Goal: Task Accomplishment & Management: Use online tool/utility

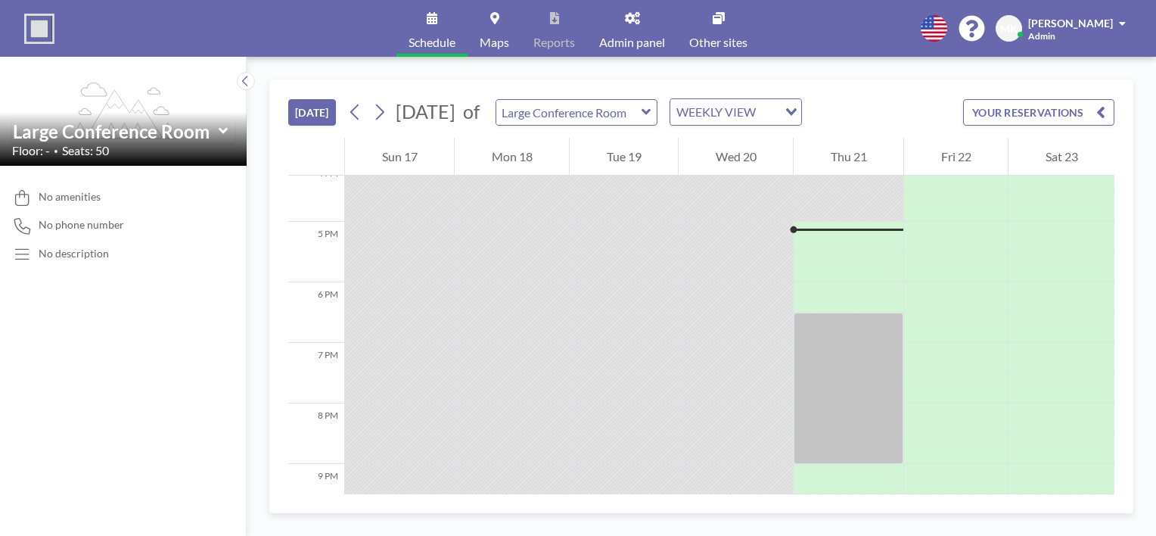
scroll to position [999, 0]
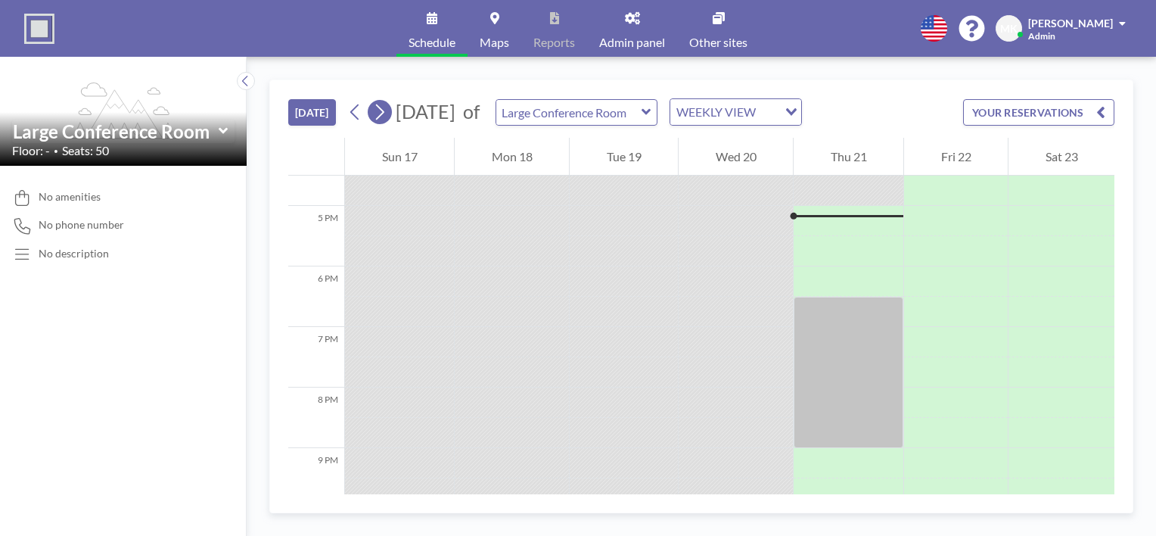
click at [384, 111] on icon at bounding box center [379, 112] width 14 height 23
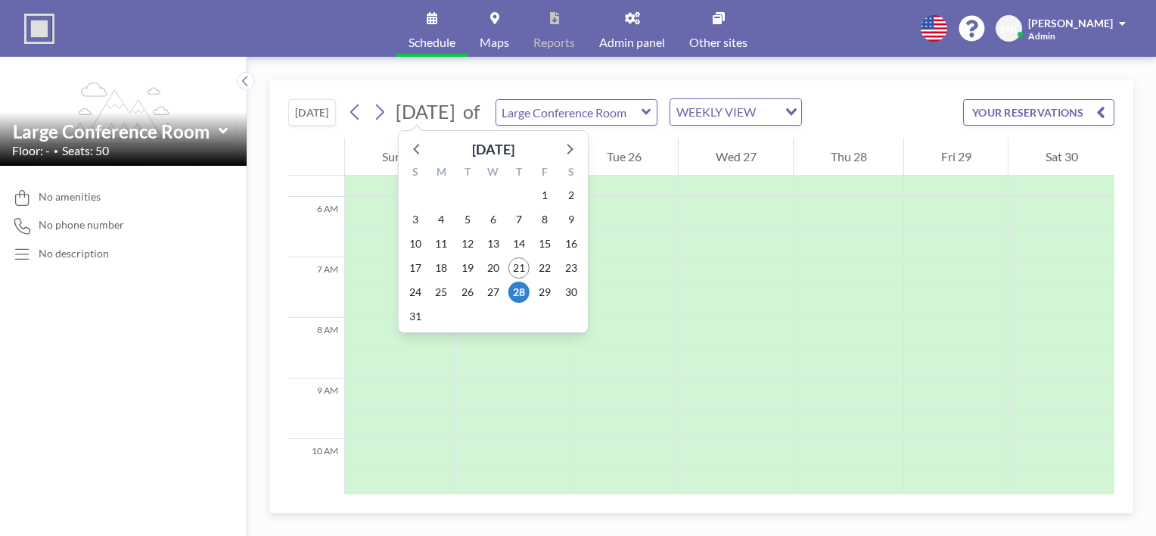
scroll to position [454, 0]
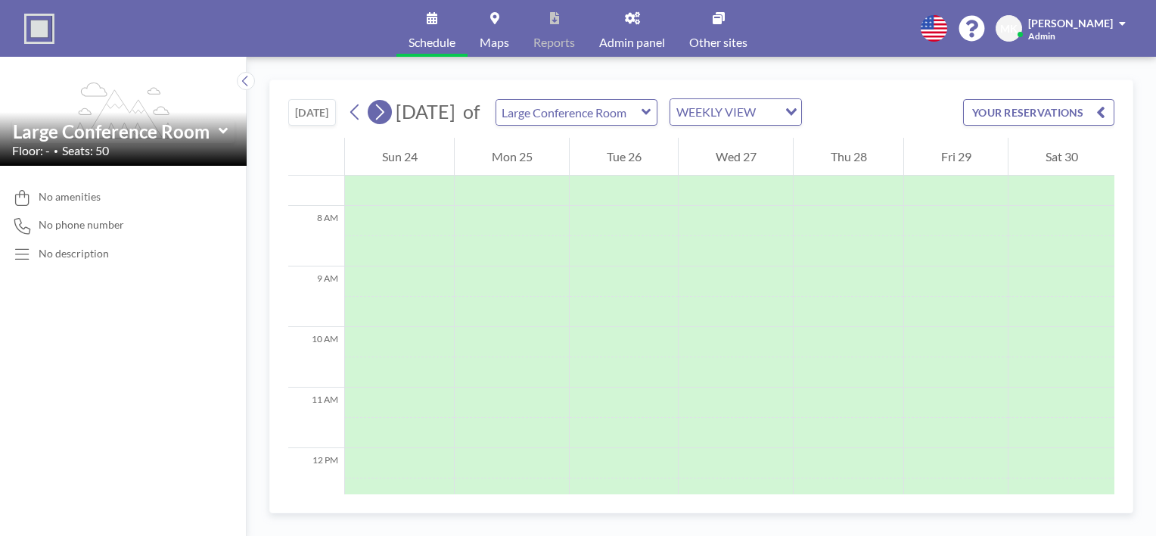
click at [381, 112] on icon at bounding box center [379, 112] width 14 height 23
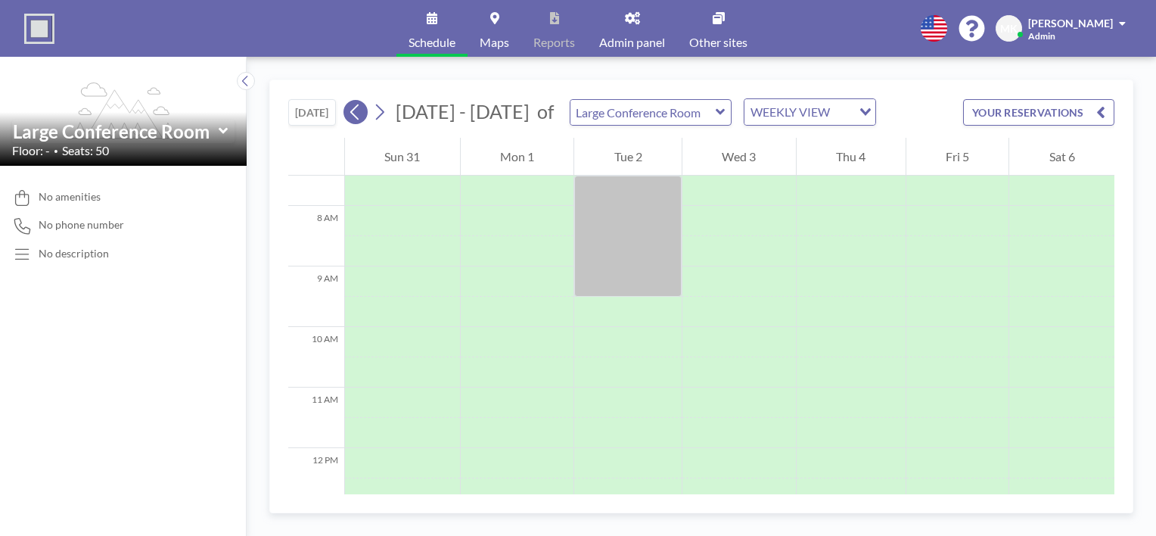
click at [360, 111] on icon at bounding box center [355, 112] width 14 height 23
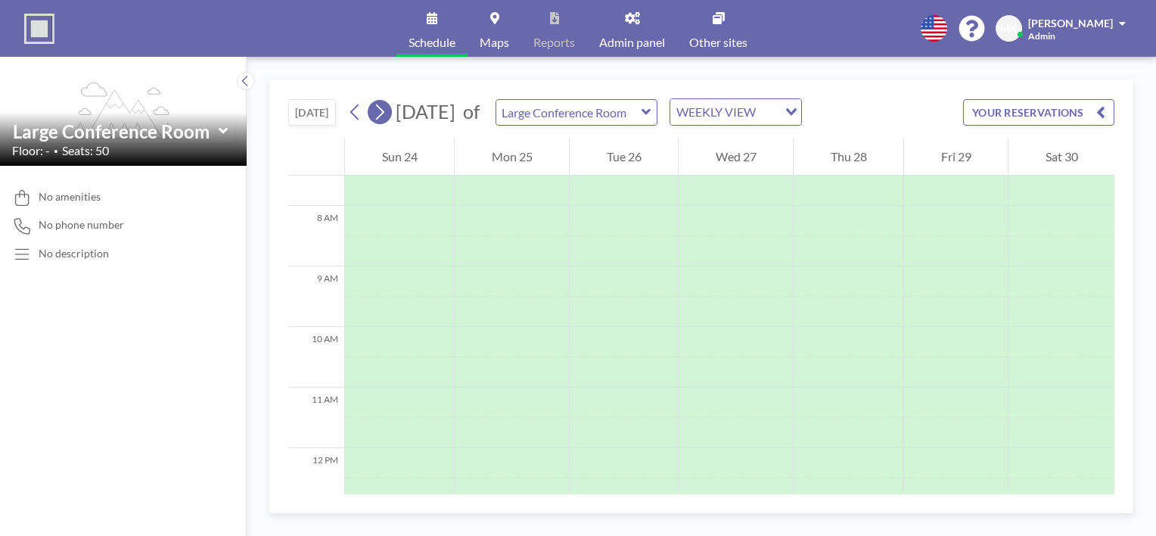
click at [379, 117] on icon at bounding box center [380, 112] width 8 height 16
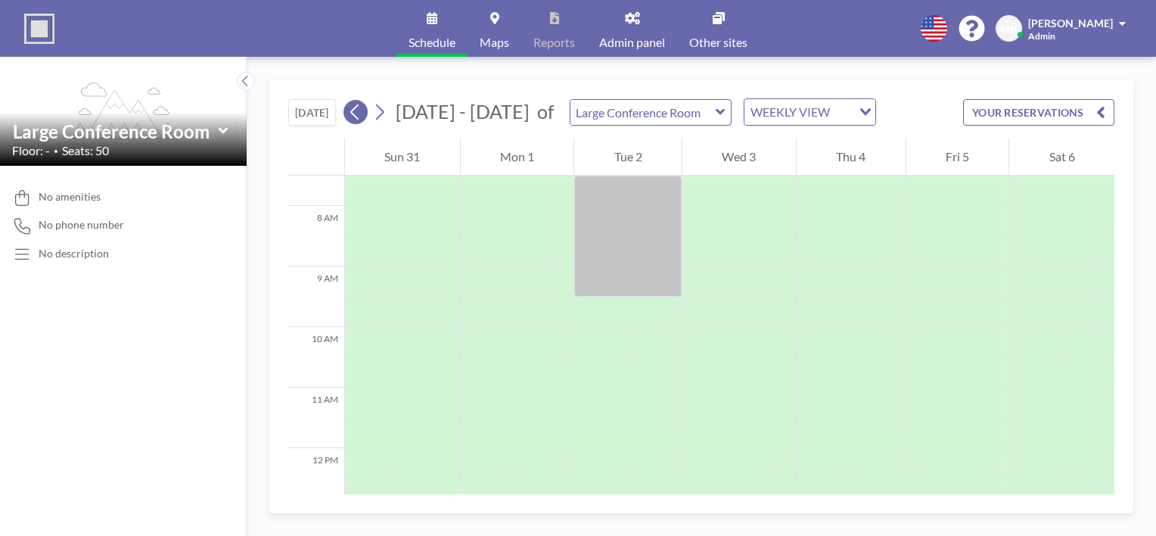
click at [357, 111] on icon at bounding box center [355, 112] width 14 height 23
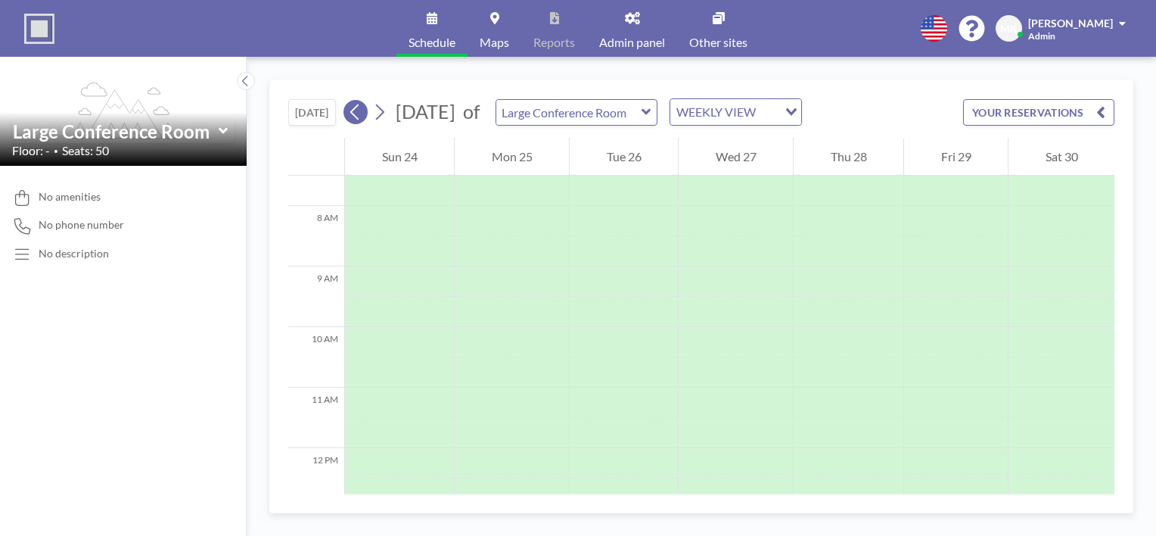
click at [356, 117] on icon at bounding box center [355, 112] width 14 height 23
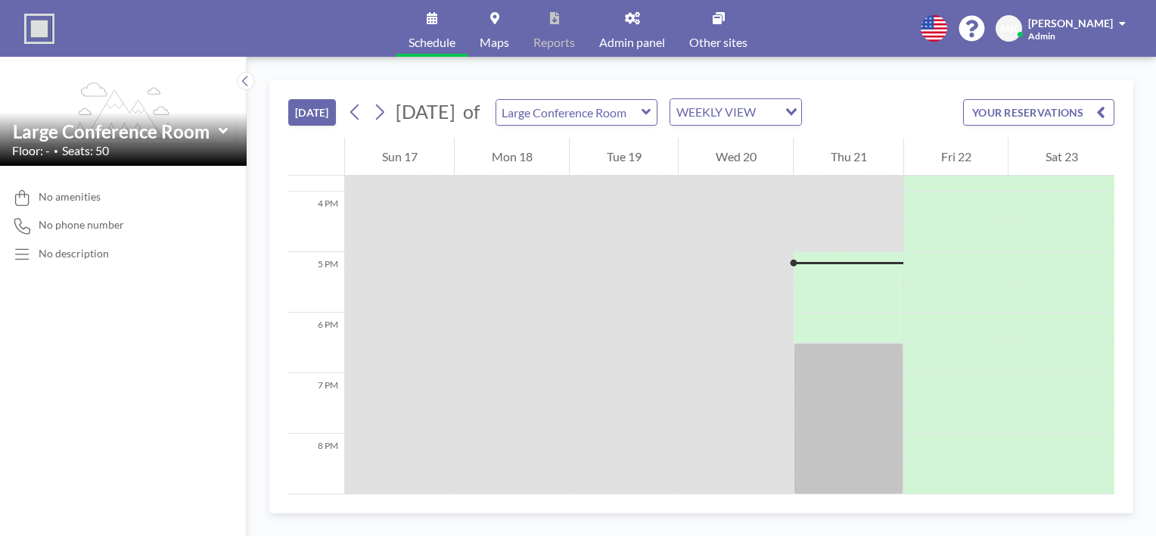
scroll to position [999, 0]
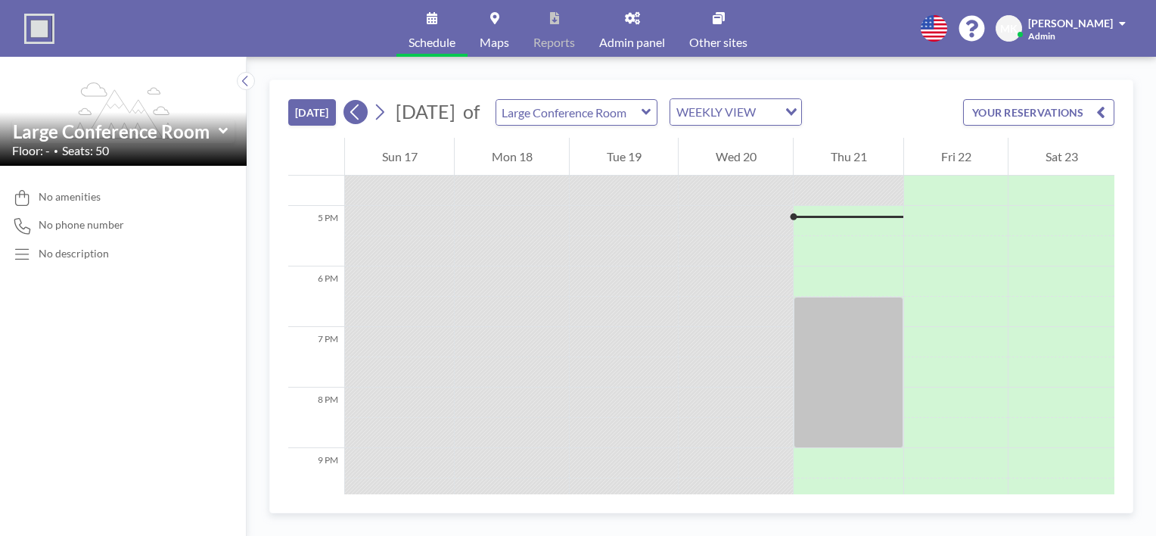
click at [362, 118] on icon at bounding box center [355, 112] width 14 height 23
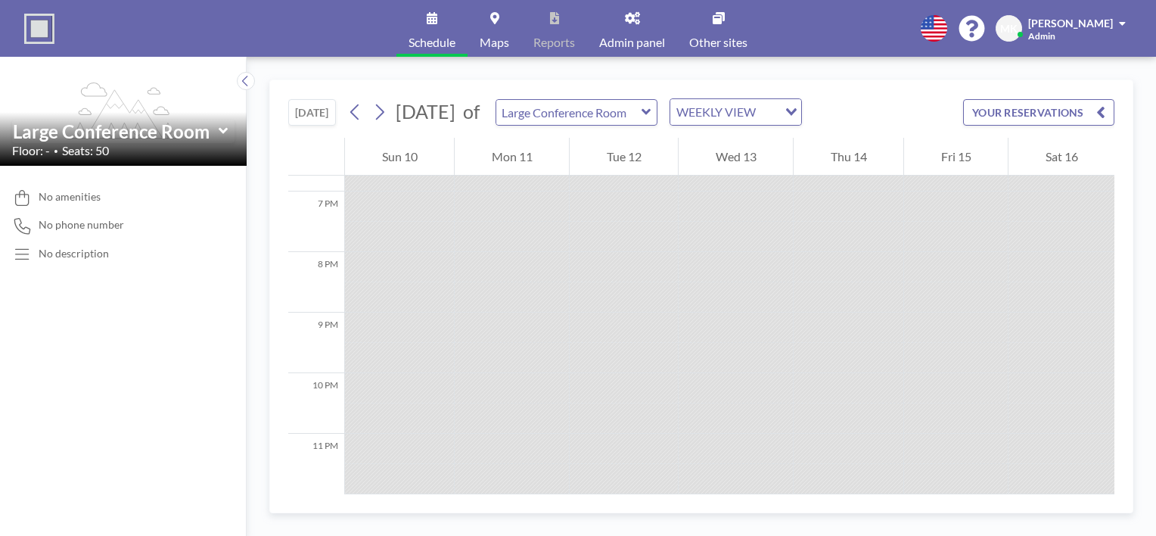
scroll to position [1141, 0]
click at [380, 112] on icon at bounding box center [379, 112] width 14 height 23
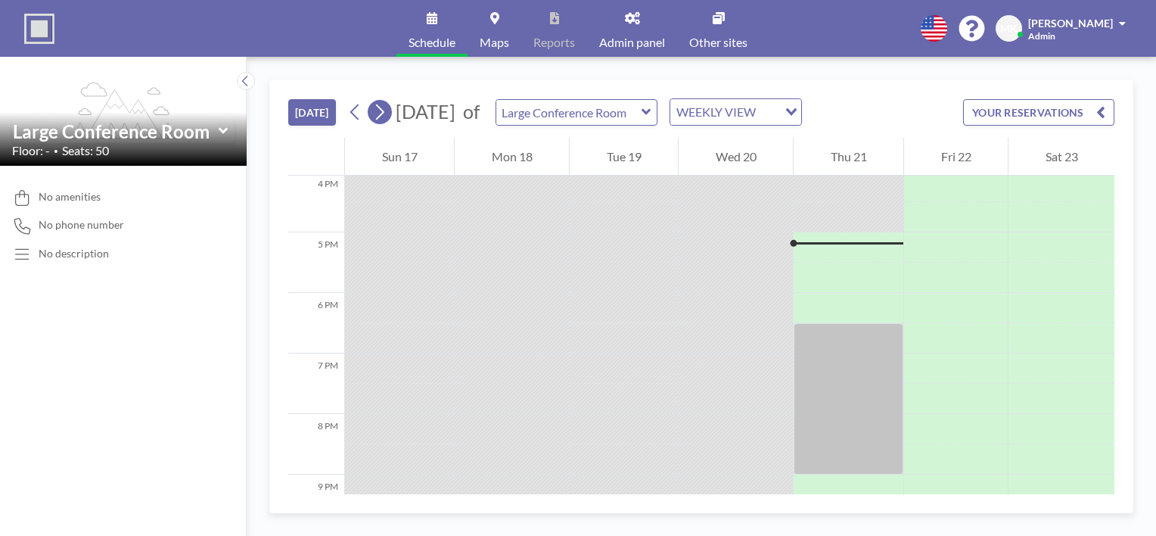
scroll to position [999, 0]
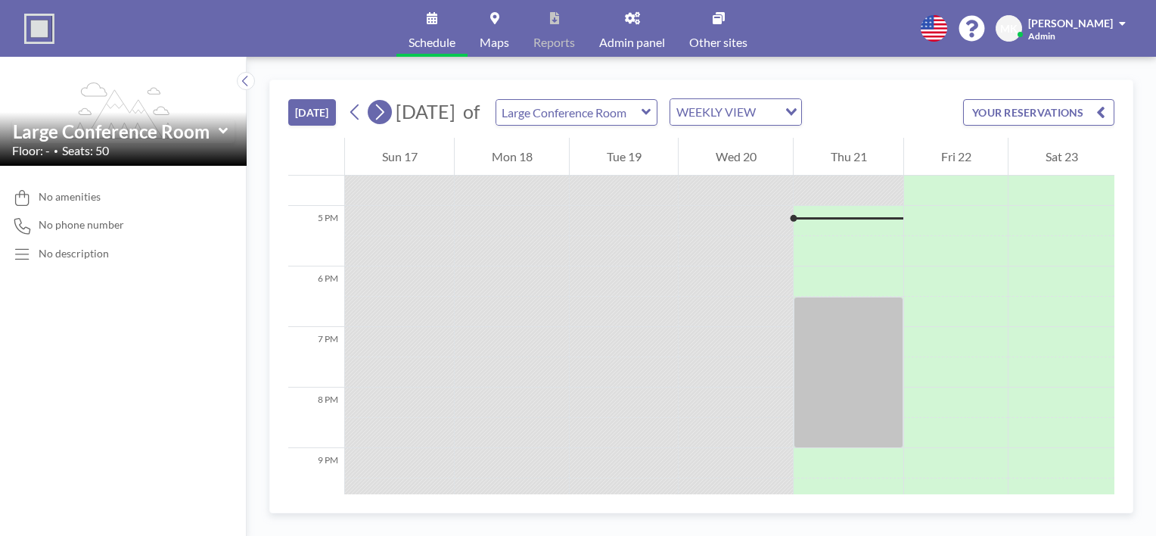
click at [387, 113] on icon at bounding box center [379, 112] width 14 height 23
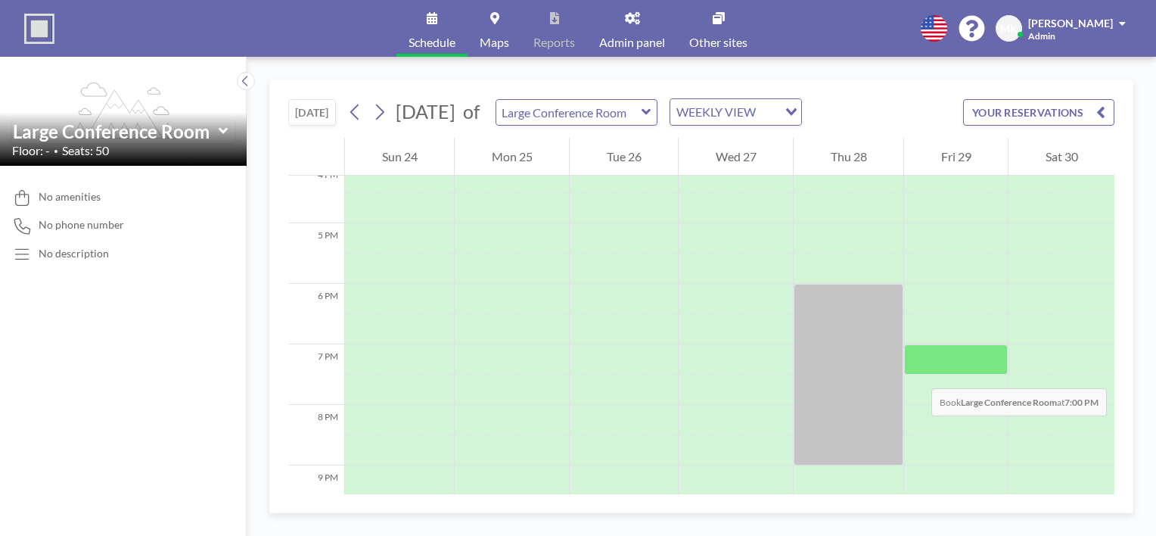
scroll to position [984, 0]
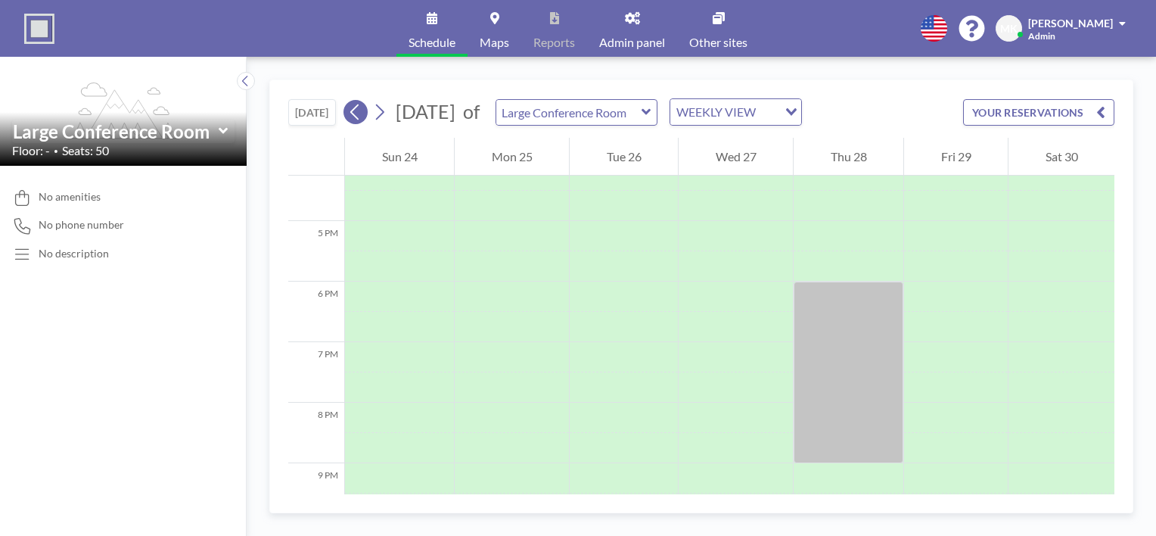
click at [356, 118] on icon at bounding box center [355, 112] width 14 height 23
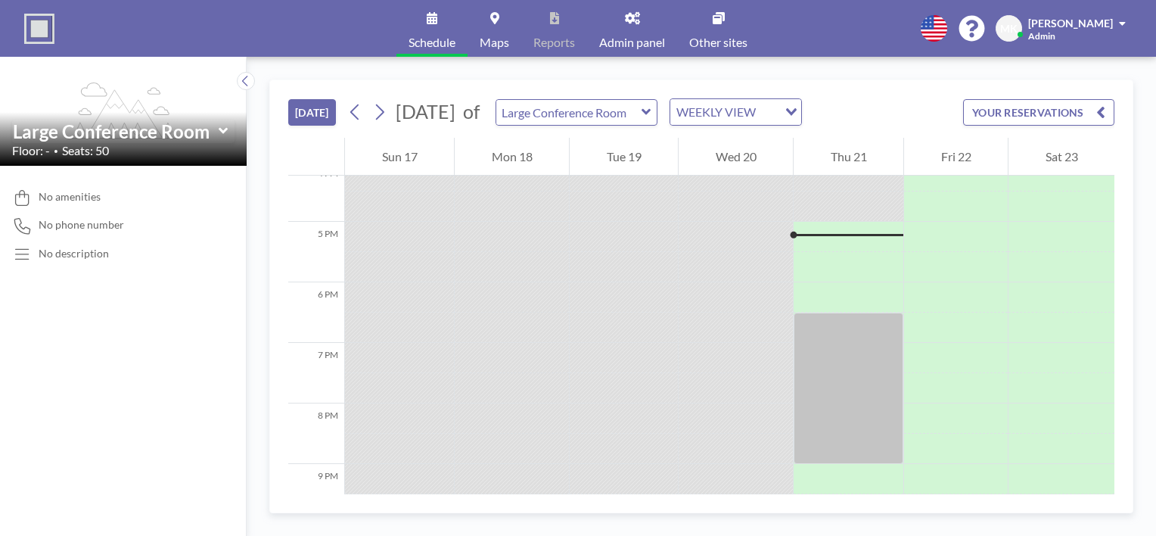
scroll to position [999, 0]
